Goal: Navigation & Orientation: Find specific page/section

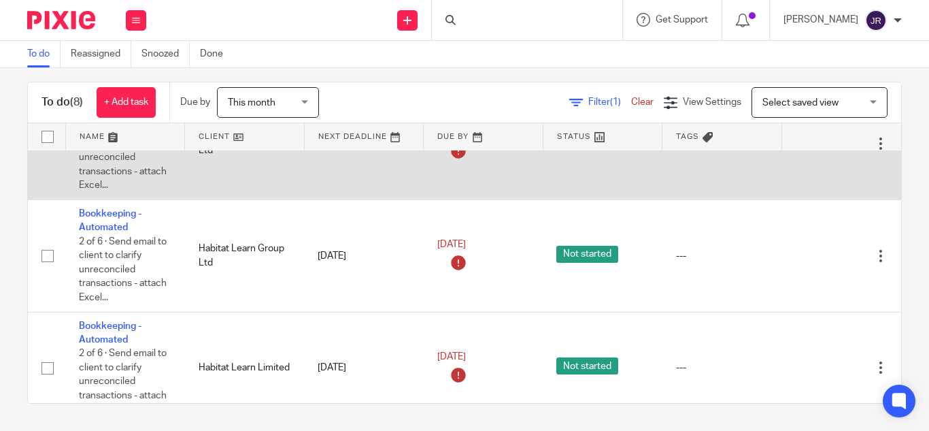
scroll to position [0, 28]
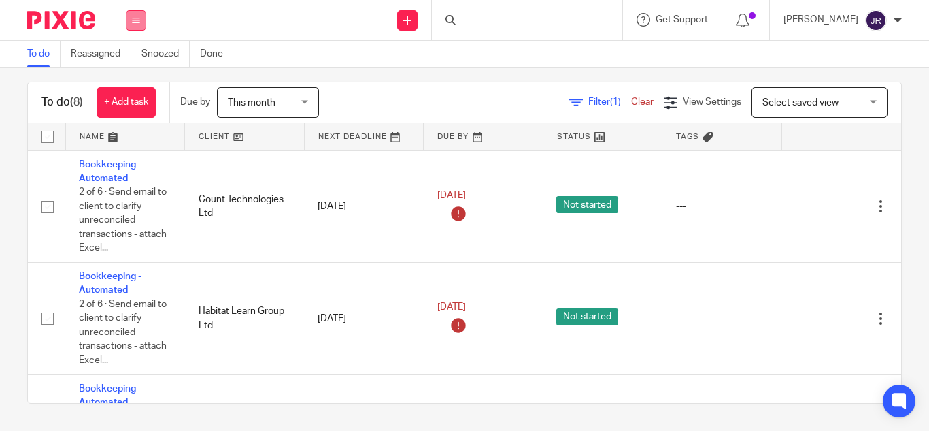
click at [146, 21] on button at bounding box center [136, 20] width 20 height 20
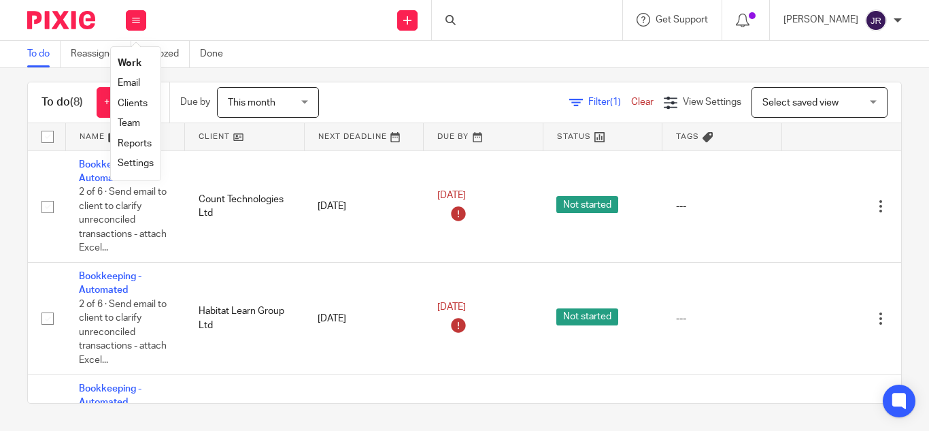
click at [133, 86] on link "Email" at bounding box center [129, 83] width 22 height 10
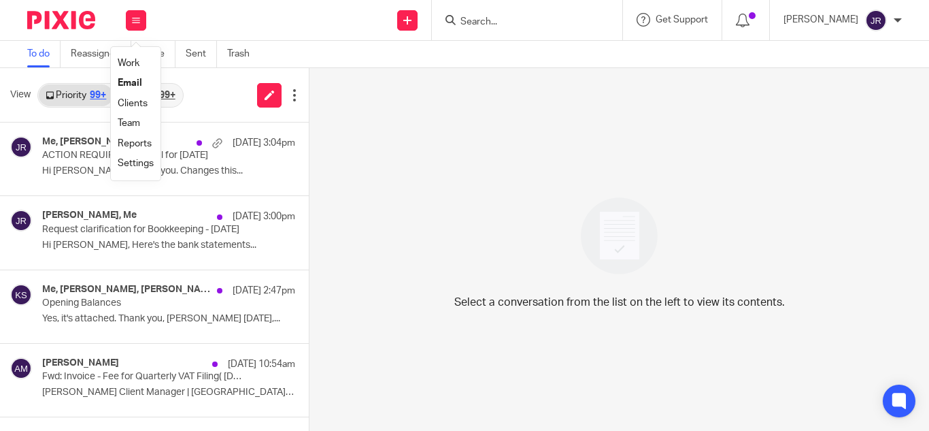
click at [141, 103] on link "Clients" at bounding box center [133, 104] width 30 height 10
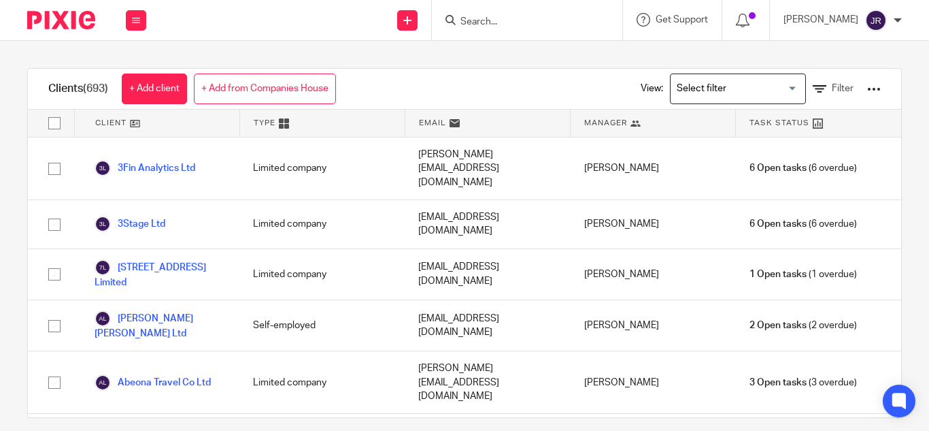
click at [690, 88] on input "Search for option" at bounding box center [735, 89] width 126 height 24
click at [755, 89] on input "Search for option" at bounding box center [735, 89] width 126 height 24
click at [799, 86] on div "Loading..." at bounding box center [802, 87] width 6 height 27
click at [763, 89] on input "Search for option" at bounding box center [735, 89] width 126 height 24
click at [771, 84] on input "Search for option" at bounding box center [735, 89] width 126 height 24
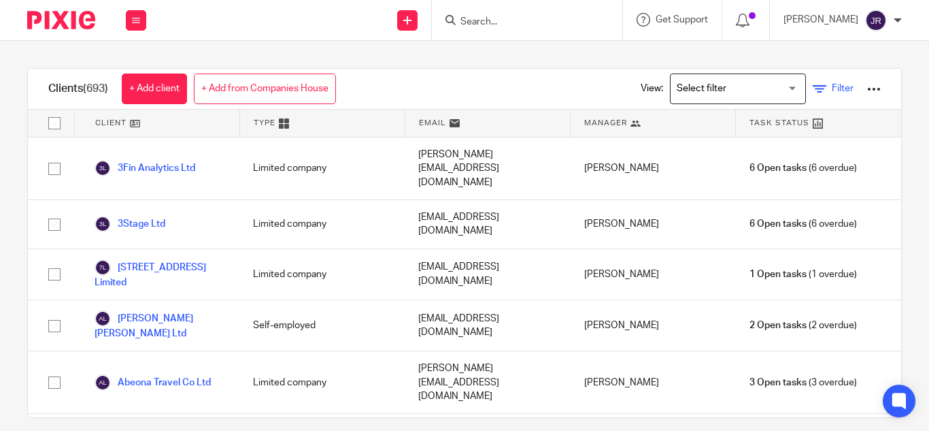
click at [832, 87] on span "Filter" at bounding box center [843, 89] width 22 height 10
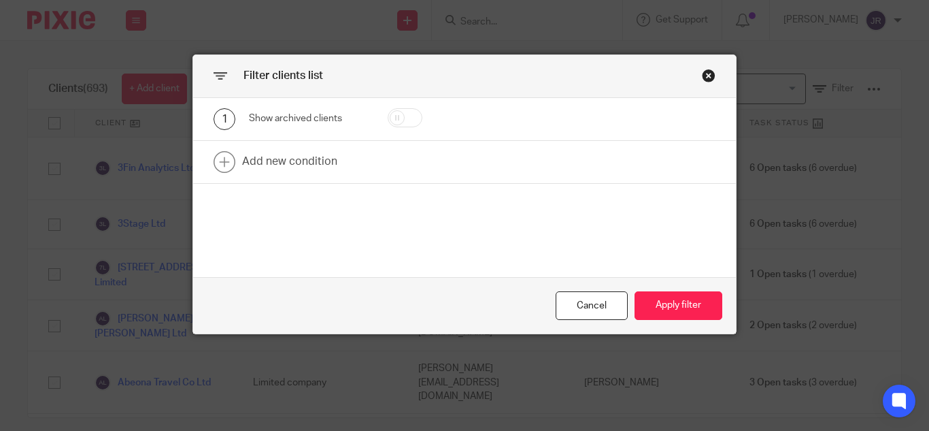
click at [707, 77] on div "Close this dialog window" at bounding box center [709, 76] width 14 height 14
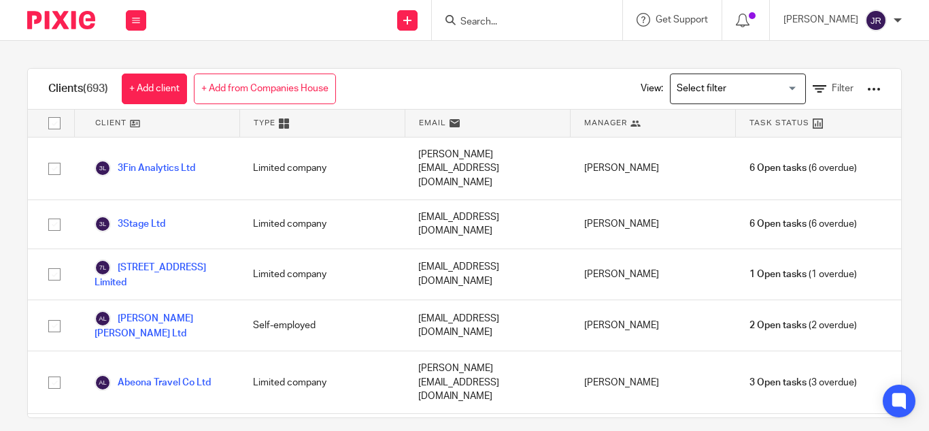
click at [139, 35] on div "Work Email Clients Team Reports Settings" at bounding box center [136, 20] width 48 height 40
click at [134, 126] on link "Team" at bounding box center [129, 123] width 22 height 10
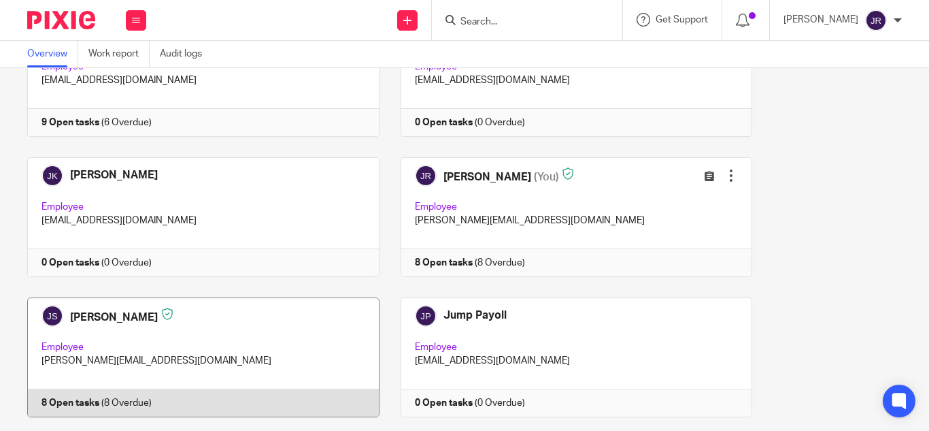
scroll to position [1949, 0]
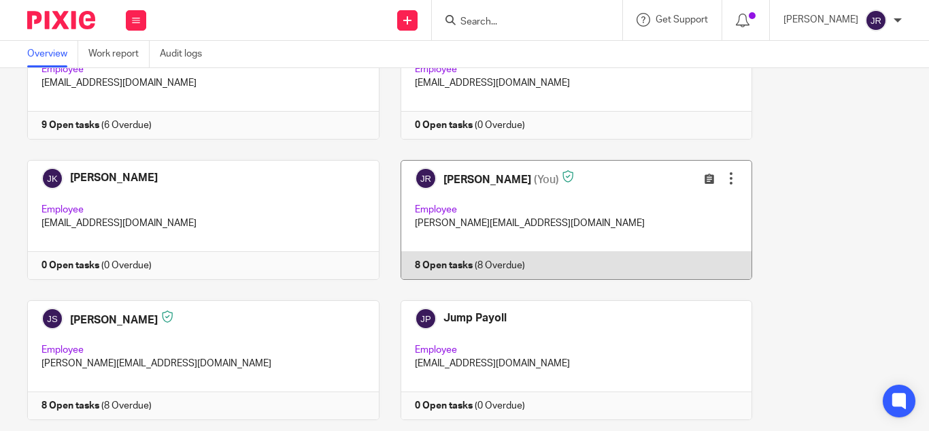
click at [552, 262] on link at bounding box center [566, 220] width 373 height 120
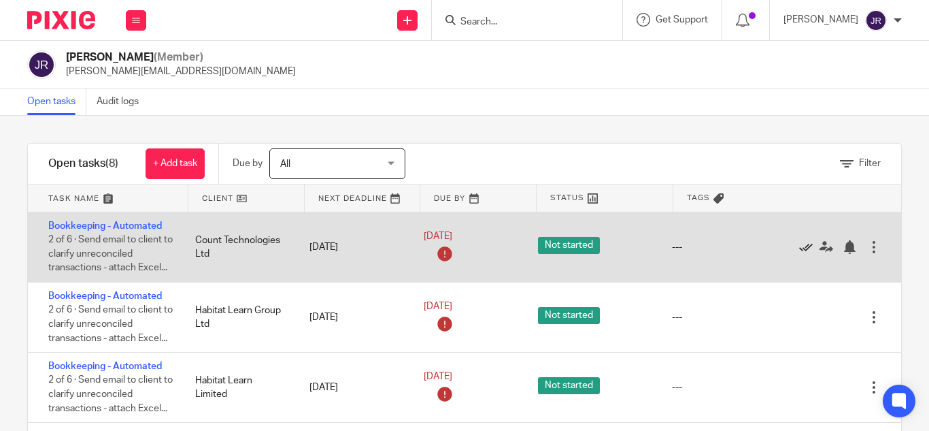
click at [799, 250] on icon at bounding box center [806, 247] width 14 height 14
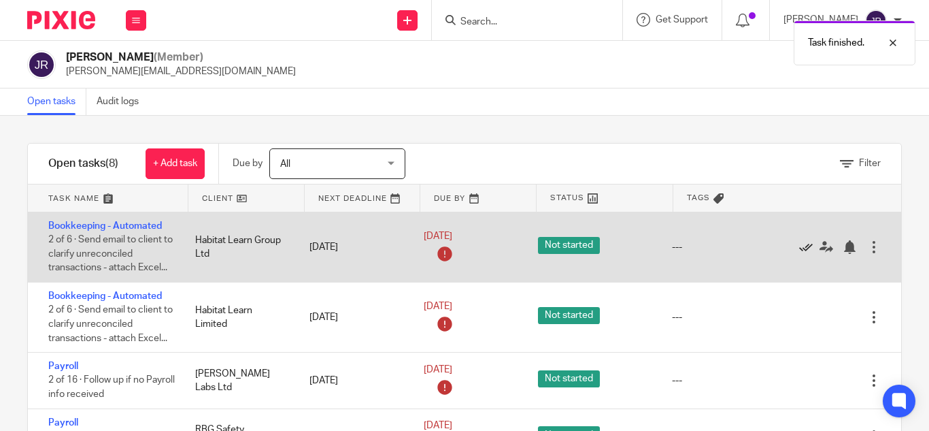
click at [799, 250] on icon at bounding box center [806, 247] width 14 height 14
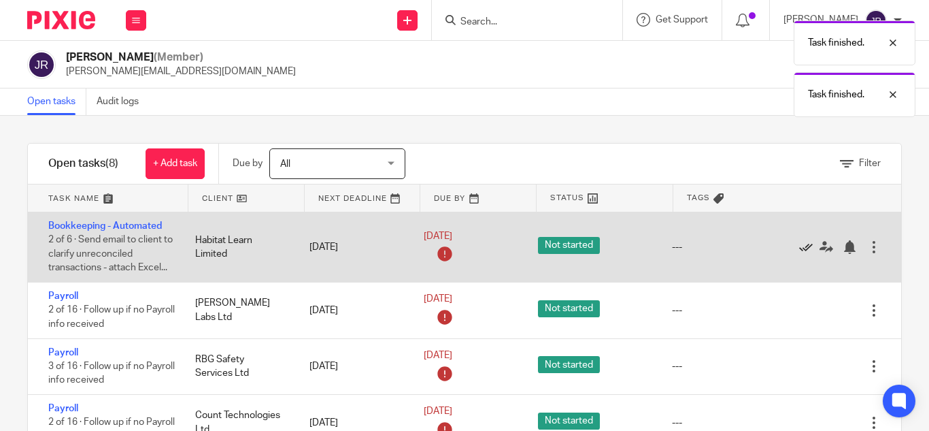
click at [799, 250] on icon at bounding box center [806, 247] width 14 height 14
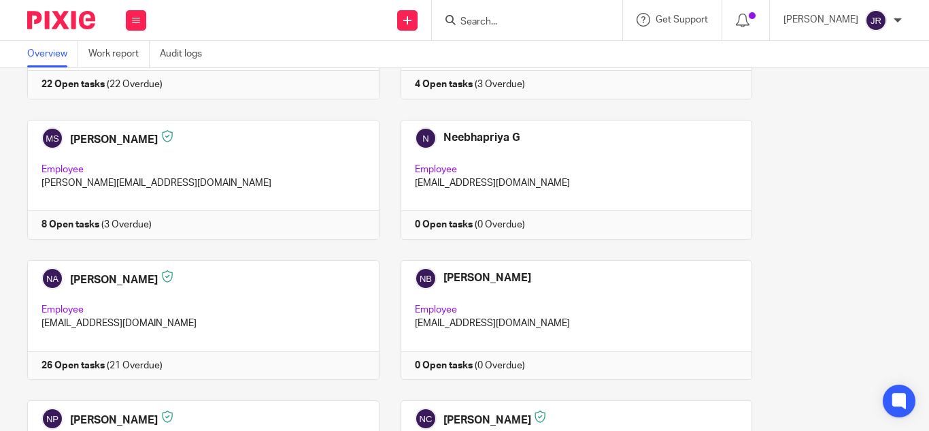
scroll to position [3430, 0]
